Goal: Task Accomplishment & Management: Use online tool/utility

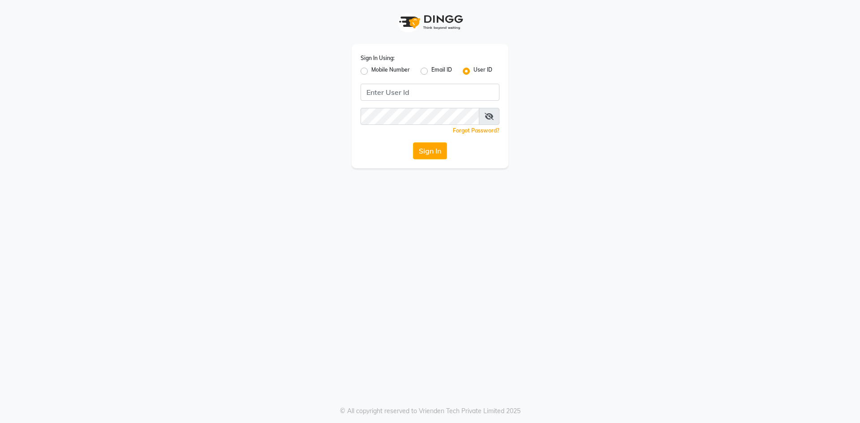
click at [410, 86] on input "Username" at bounding box center [430, 92] width 139 height 17
type input "e2884-01"
click at [413, 142] on button "Sign In" at bounding box center [430, 150] width 34 height 17
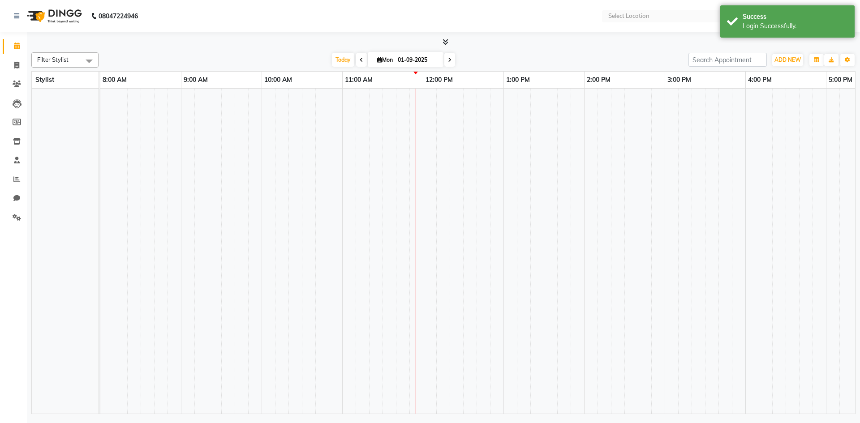
select select "en"
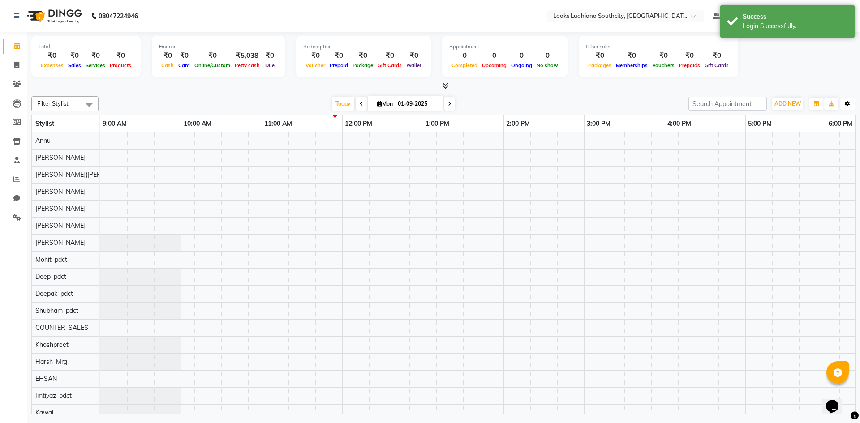
click at [845, 106] on button "Toggle Dropdown" at bounding box center [848, 104] width 14 height 13
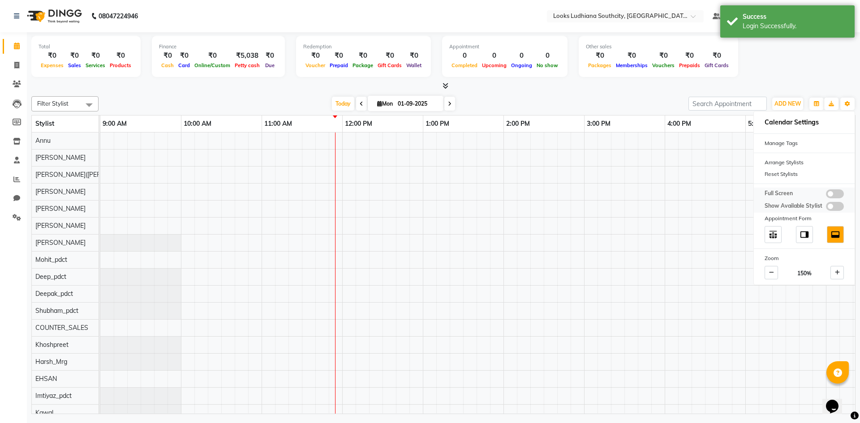
click at [834, 194] on span at bounding box center [835, 194] width 18 height 9
click at [826, 195] on input "checkbox" at bounding box center [826, 195] width 0 height 0
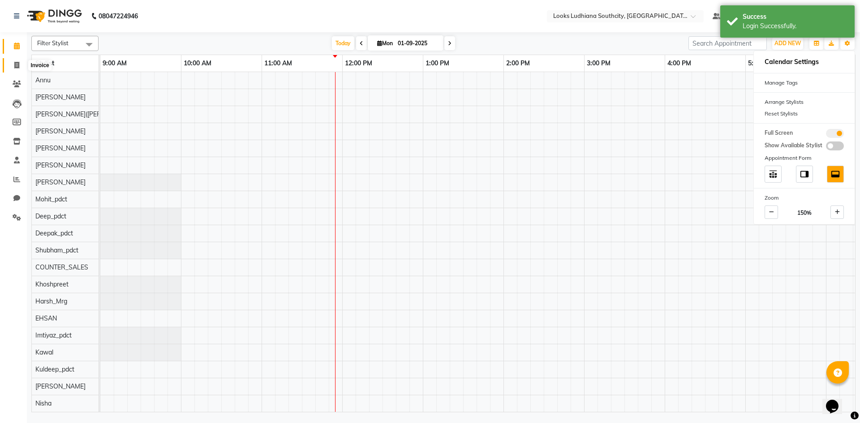
click at [17, 65] on icon at bounding box center [16, 65] width 5 height 7
select select "6577"
select select "service"
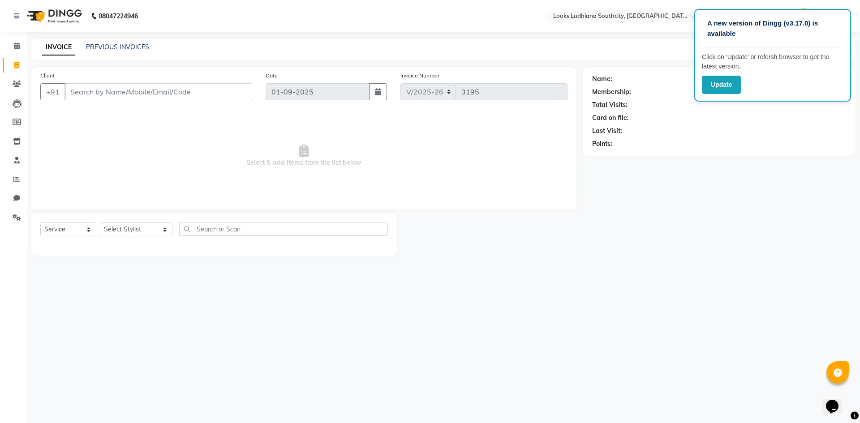
click at [704, 98] on div "A new version of Dingg (v3.17.0) is available Click on ‘Update’ or refersh brow…" at bounding box center [773, 55] width 157 height 93
click at [713, 77] on button "Update" at bounding box center [721, 85] width 39 height 18
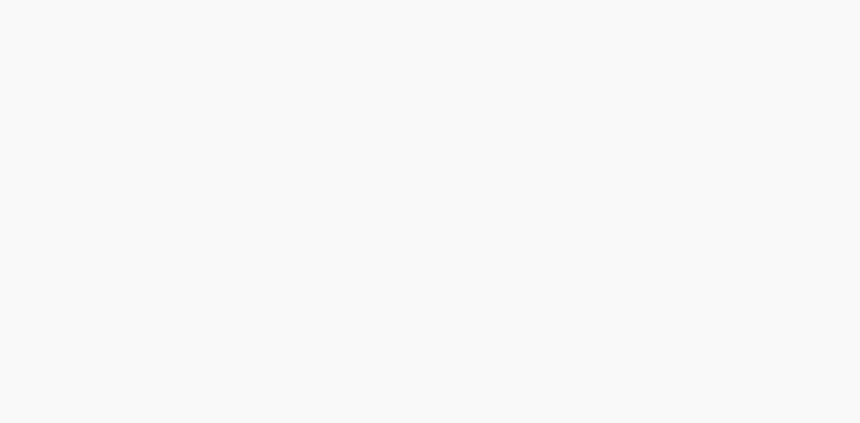
select select "service"
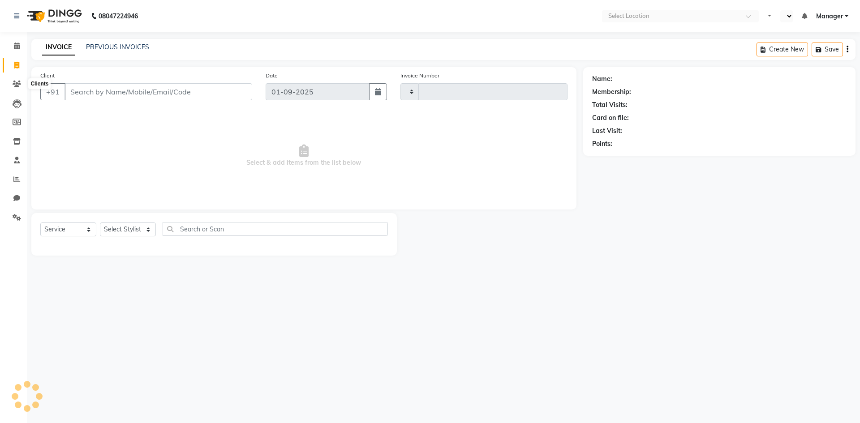
type input "3195"
select select "en"
select select "6577"
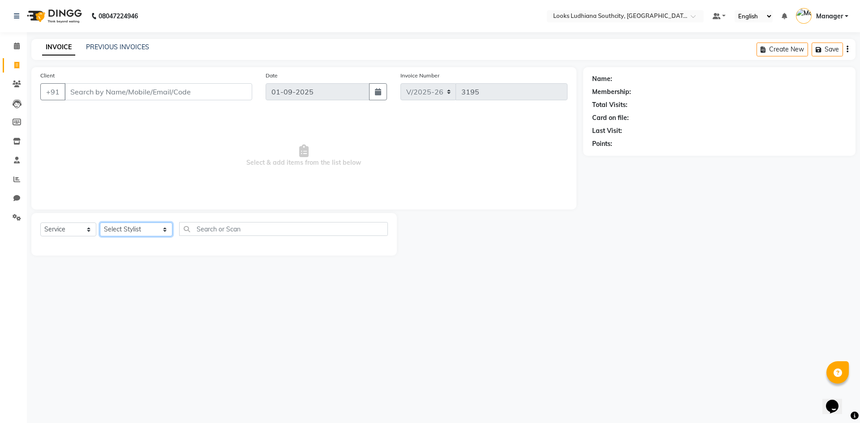
click at [151, 230] on select "Select Stylist ADIL Amtar Hospitality Annu COUNTER_SALES Danny Deepak_pdct Deep…" at bounding box center [136, 230] width 73 height 14
select select "58622"
click at [100, 223] on select "Select Stylist ADIL Amtar Hospitality Annu COUNTER_SALES Danny Deepak_pdct Deep…" at bounding box center [136, 230] width 73 height 14
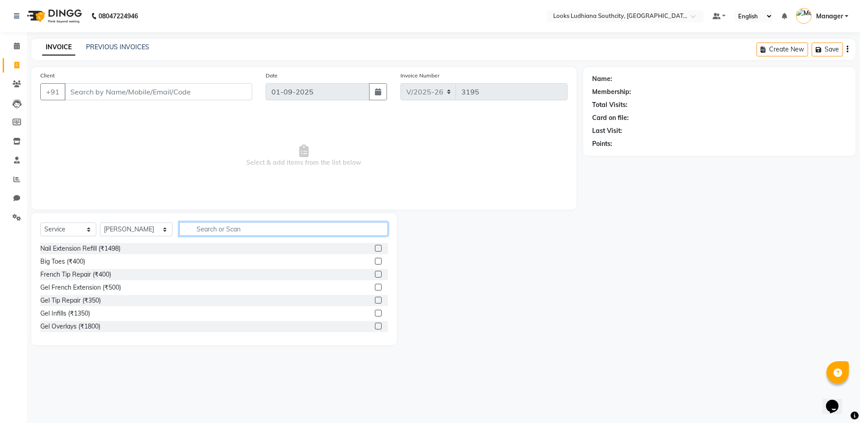
click at [207, 224] on input "text" at bounding box center [283, 229] width 209 height 14
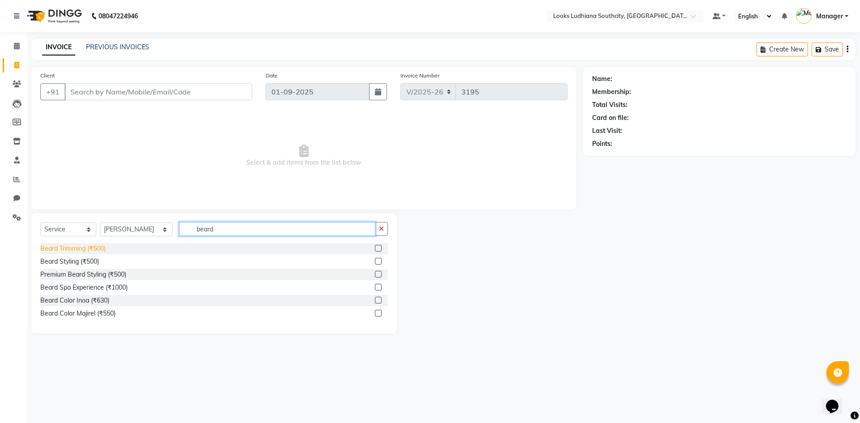
type input "beard"
click at [95, 249] on div "Beard Trimming (₹500)" at bounding box center [72, 248] width 65 height 9
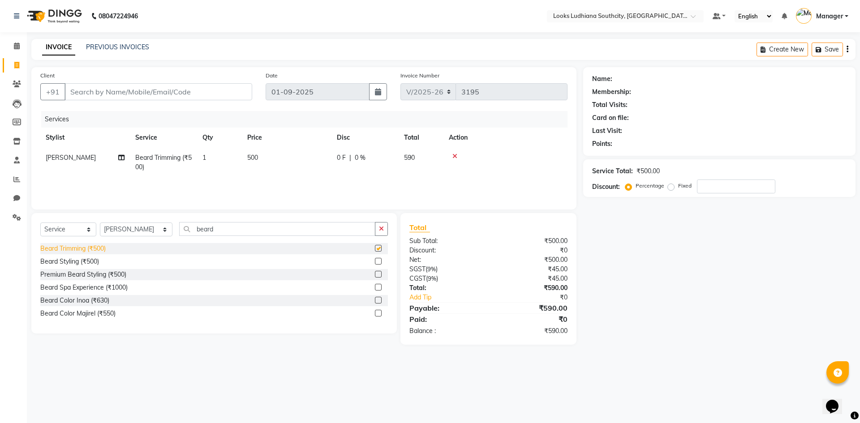
checkbox input "false"
click at [184, 93] on input "Client" at bounding box center [159, 91] width 188 height 17
type input "9+"
type input "0"
type input "9"
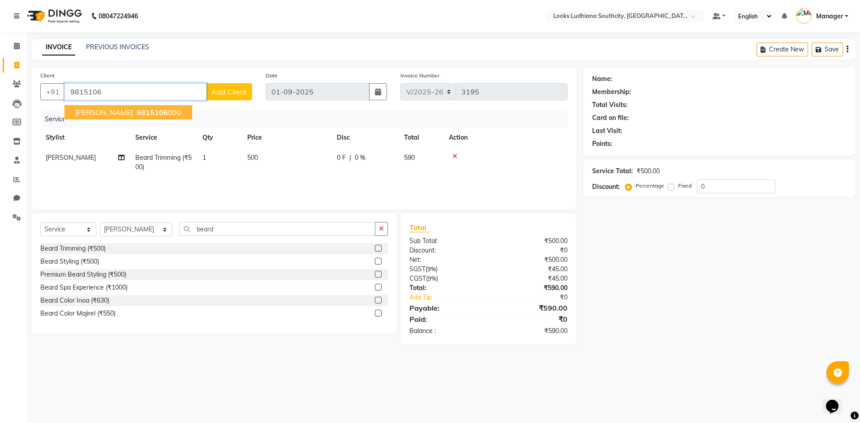
click at [137, 112] on span "9815106" at bounding box center [152, 112] width 31 height 9
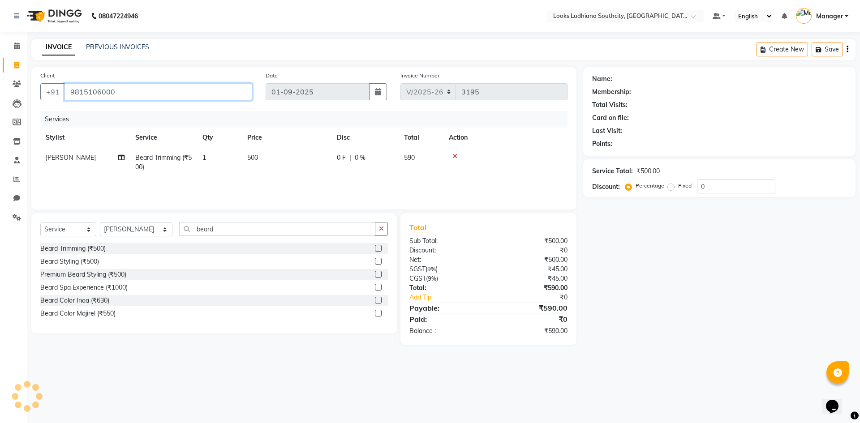
type input "9815106000"
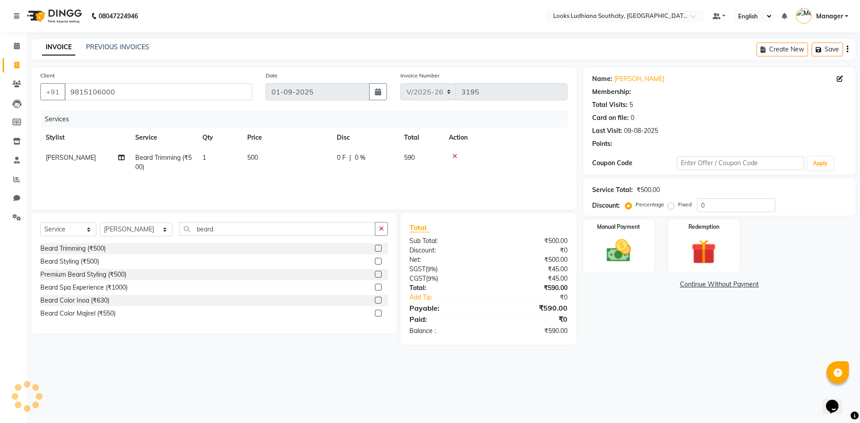
select select "1: Object"
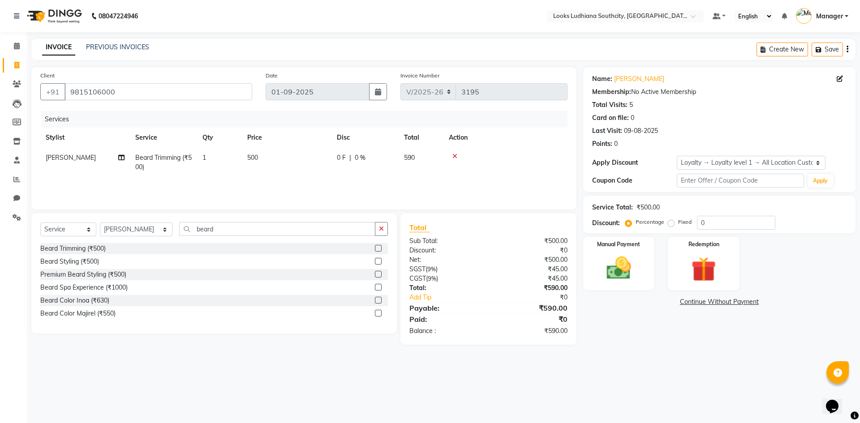
click at [260, 155] on td "500" at bounding box center [287, 163] width 90 height 30
select select "58622"
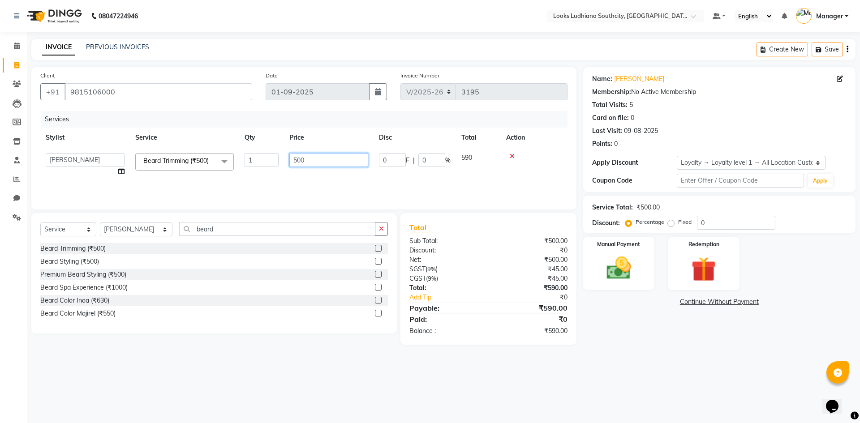
drag, startPoint x: 310, startPoint y: 157, endPoint x: 255, endPoint y: 165, distance: 55.3
click at [259, 165] on tr "ADIL Amtar Hospitality Annu COUNTER_SALES Danny Deepak_pdct Deep_pdct EHSAN Har…" at bounding box center [303, 165] width 527 height 34
type input "350"
drag, startPoint x: 663, startPoint y: 344, endPoint x: 648, endPoint y: 322, distance: 26.7
click at [663, 343] on div "Name: Gursimar Membership: No Active Membership Total Visits: 5 Card on file: 0…" at bounding box center [722, 206] width 279 height 278
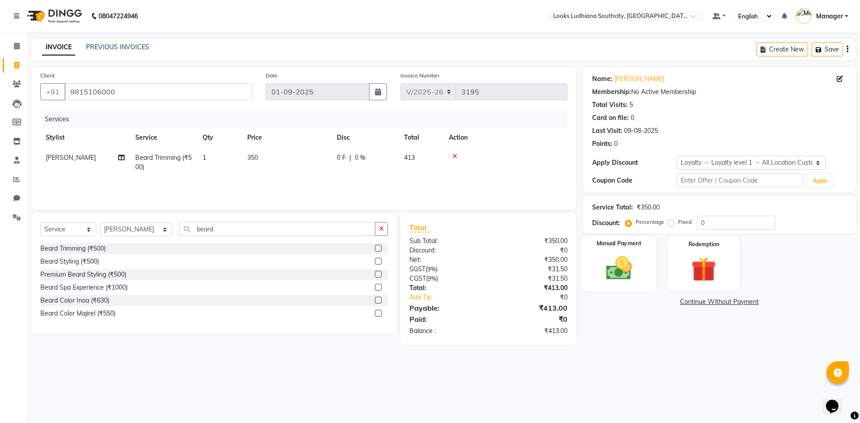
click at [603, 261] on img at bounding box center [619, 269] width 42 height 30
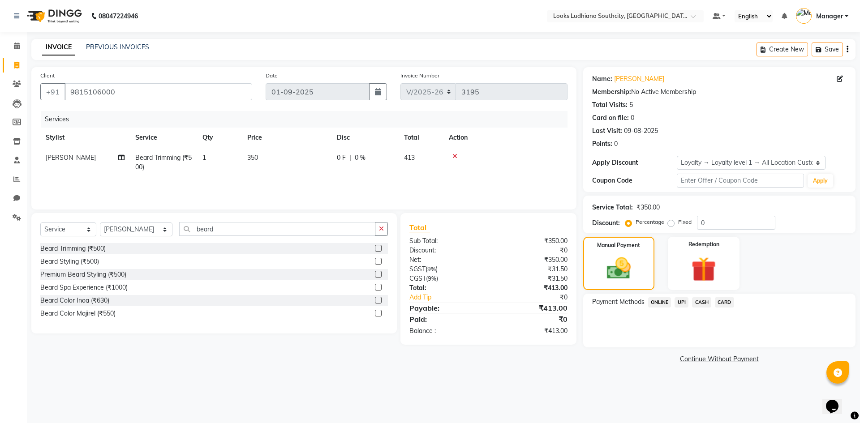
click at [703, 303] on span "CASH" at bounding box center [701, 303] width 19 height 10
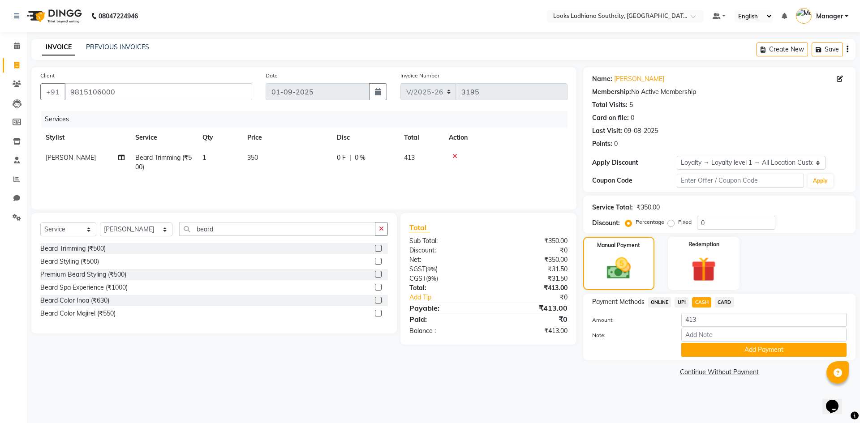
click at [726, 358] on div "Payment Methods ONLINE UPI CASH CARD Amount: 413 Note: Add Payment" at bounding box center [719, 327] width 272 height 67
click at [727, 351] on button "Add Payment" at bounding box center [764, 350] width 165 height 14
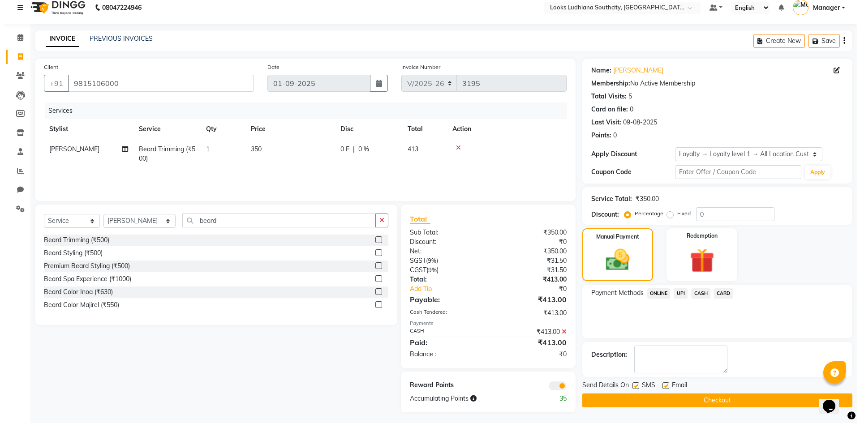
scroll to position [11, 0]
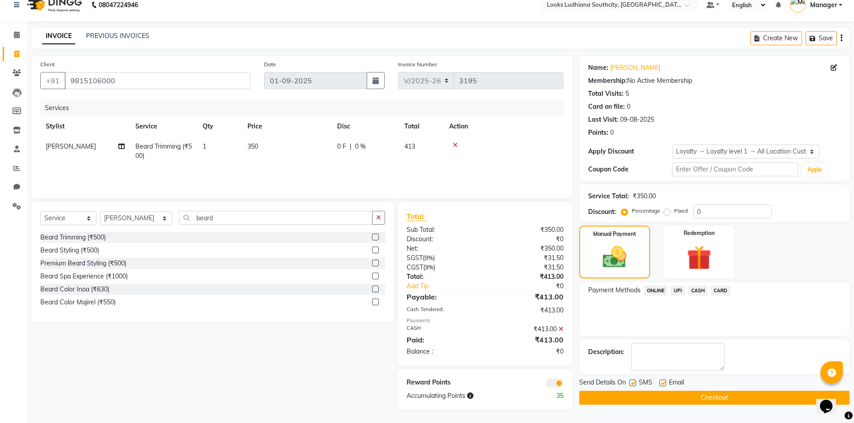
click at [559, 383] on span at bounding box center [554, 383] width 18 height 9
click at [563, 385] on input "checkbox" at bounding box center [563, 385] width 0 height 0
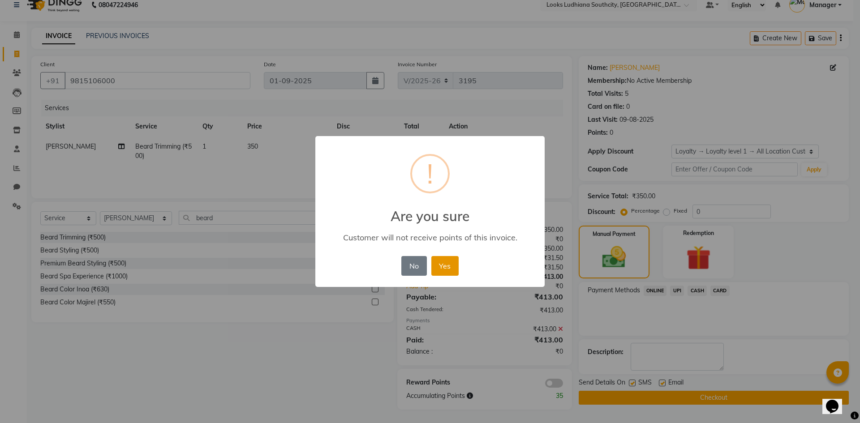
click at [442, 265] on button "Yes" at bounding box center [445, 266] width 27 height 20
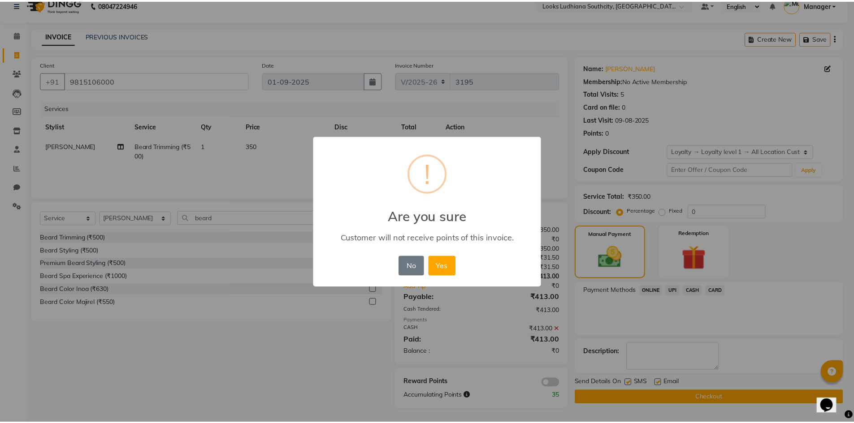
scroll to position [6, 0]
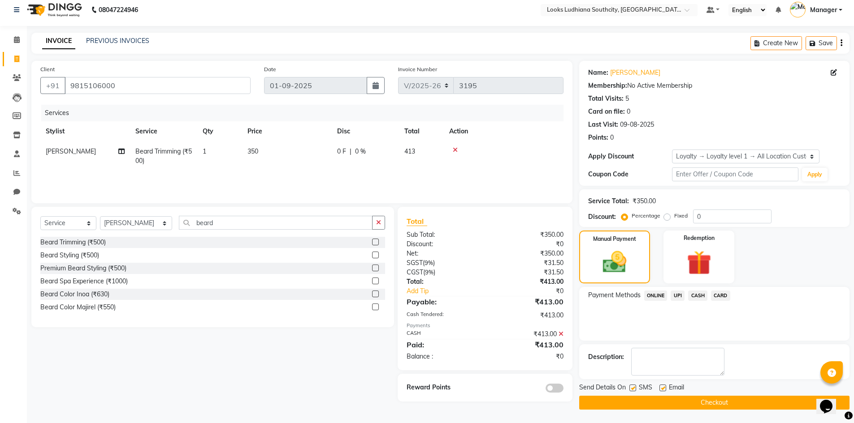
click at [630, 389] on label at bounding box center [632, 388] width 7 height 7
click at [630, 389] on input "checkbox" at bounding box center [632, 389] width 6 height 6
checkbox input "false"
click at [663, 391] on label at bounding box center [662, 388] width 7 height 7
click at [663, 391] on input "checkbox" at bounding box center [662, 389] width 6 height 6
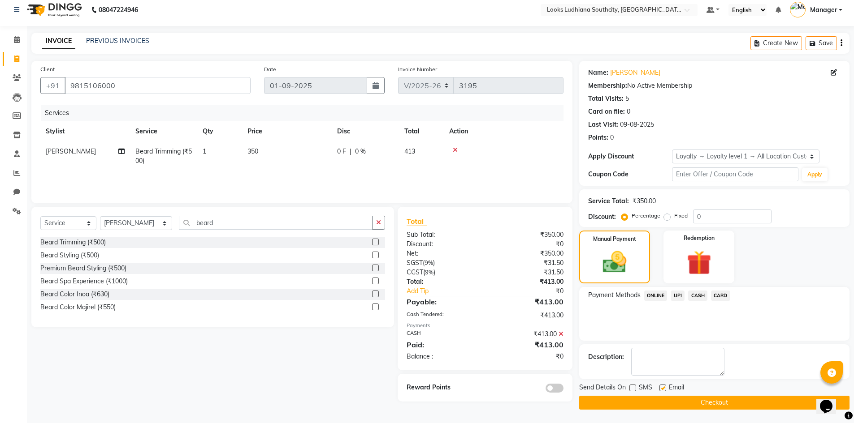
checkbox input "false"
click at [643, 402] on button "Checkout" at bounding box center [714, 403] width 270 height 14
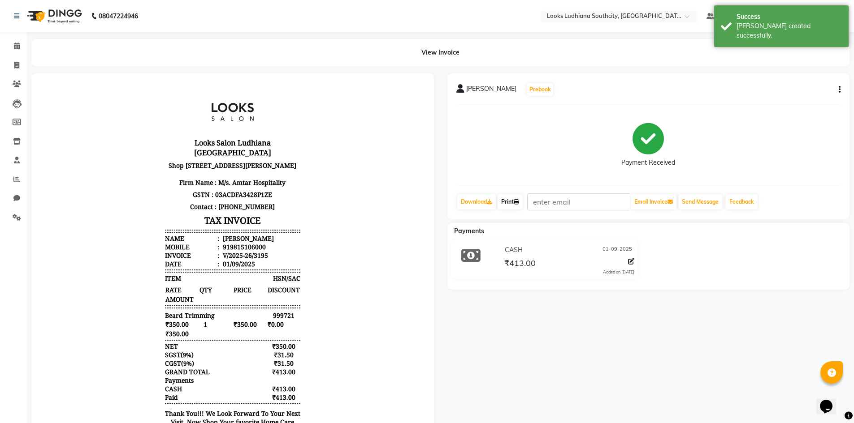
click at [509, 198] on link "Print" at bounding box center [509, 201] width 25 height 15
